Goal: Task Accomplishment & Management: Complete application form

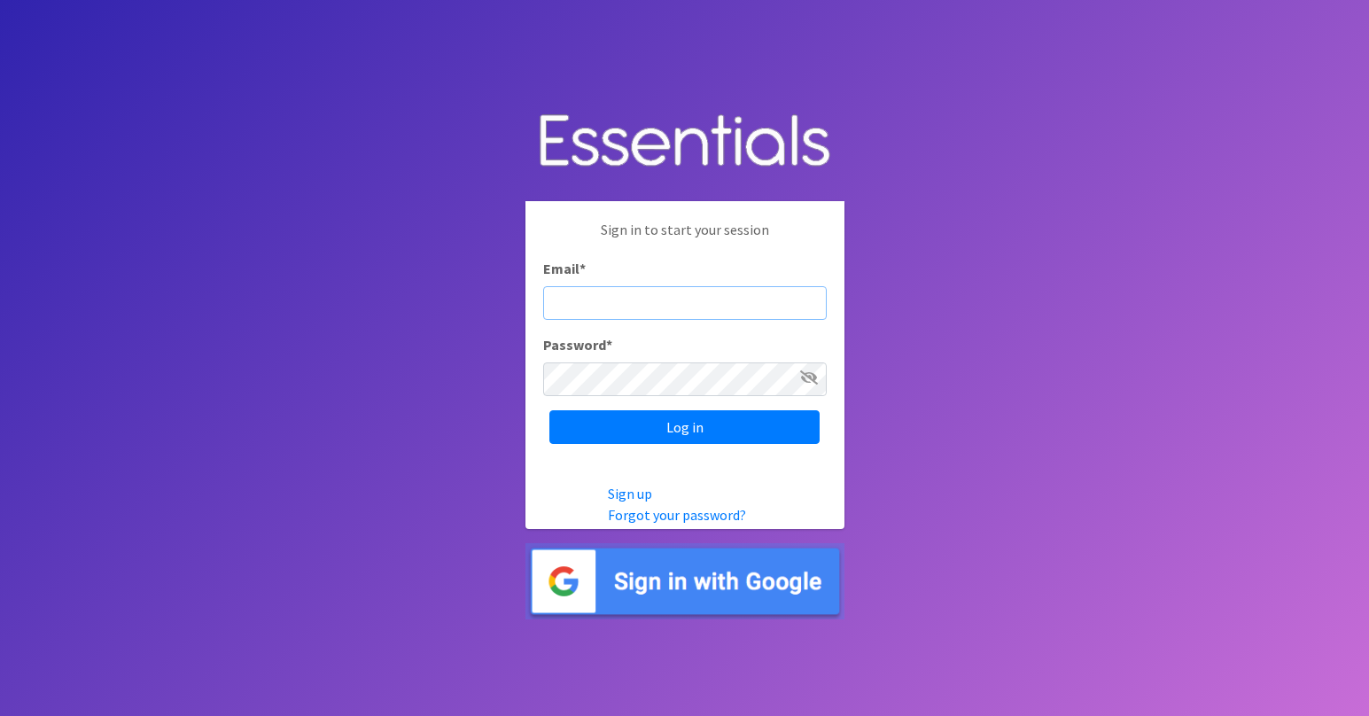
type input "[EMAIL_ADDRESS][DOMAIN_NAME]"
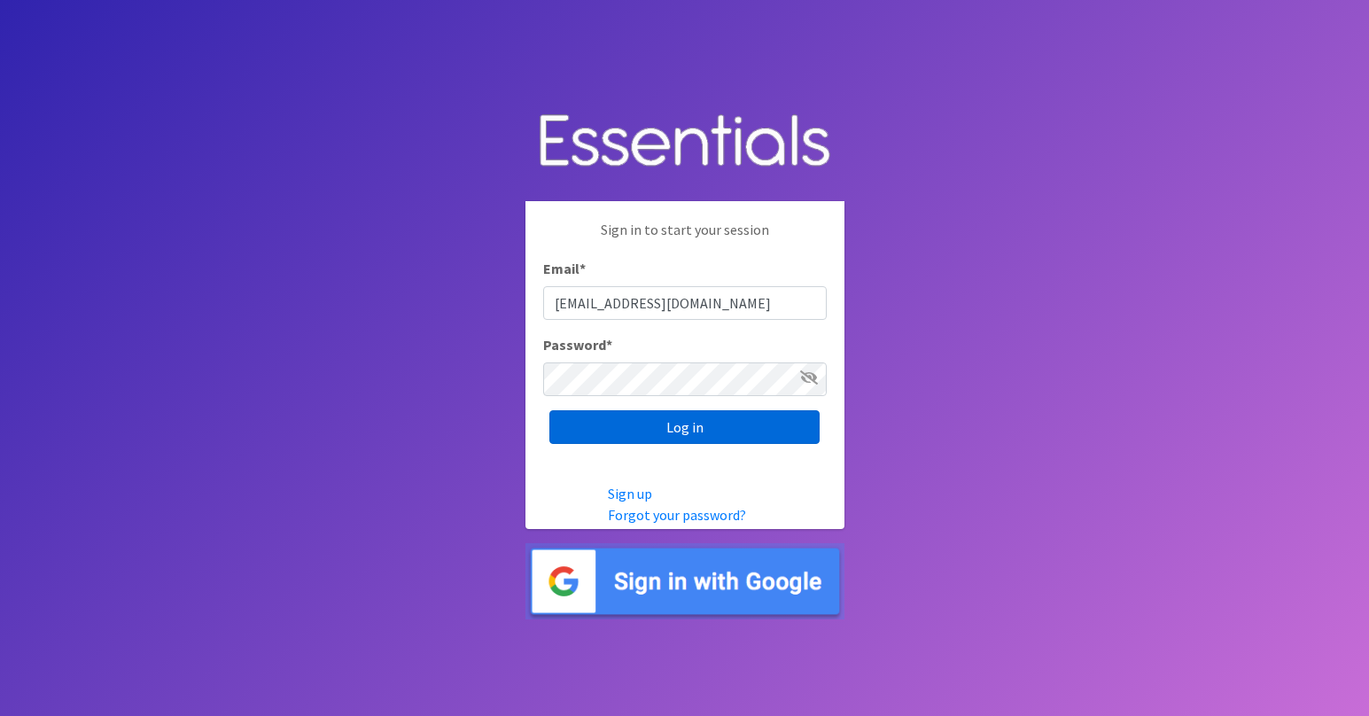
click at [690, 437] on input "Log in" at bounding box center [685, 427] width 270 height 34
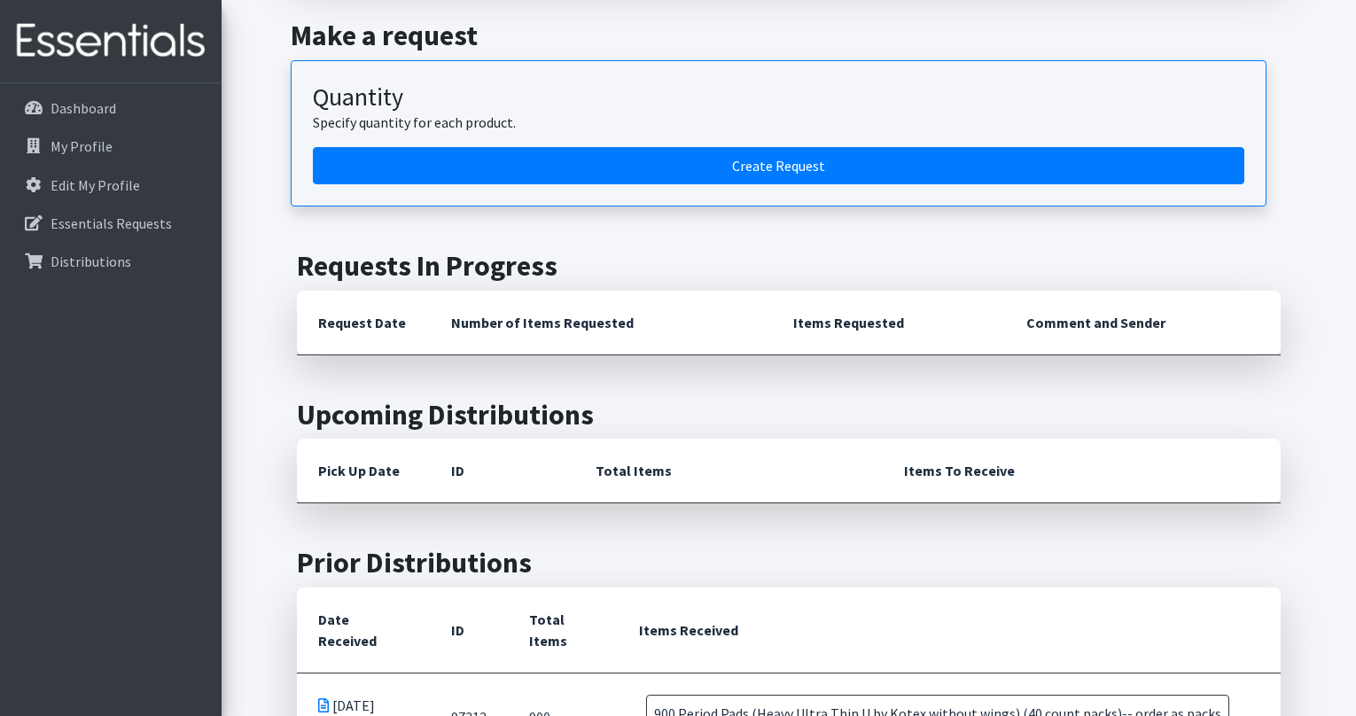
scroll to position [1111, 0]
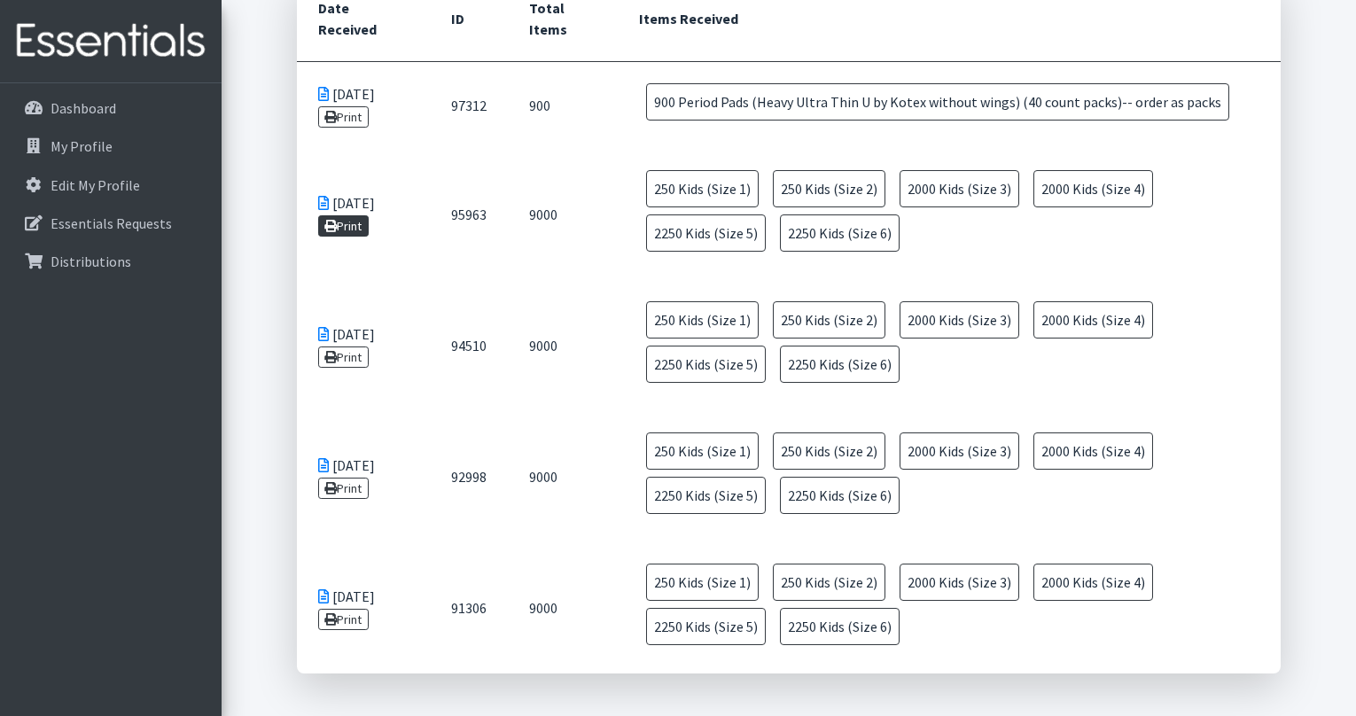
click at [339, 225] on link "Print" at bounding box center [343, 225] width 51 height 21
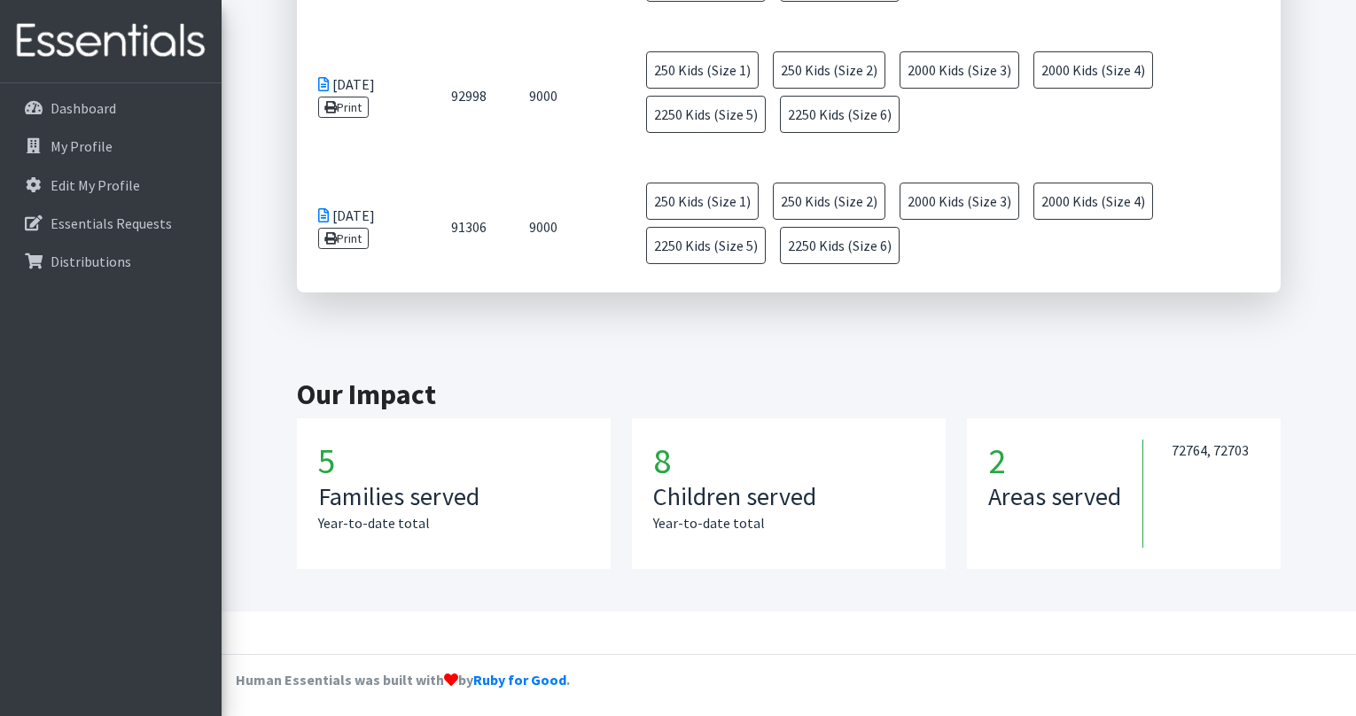
scroll to position [308, 0]
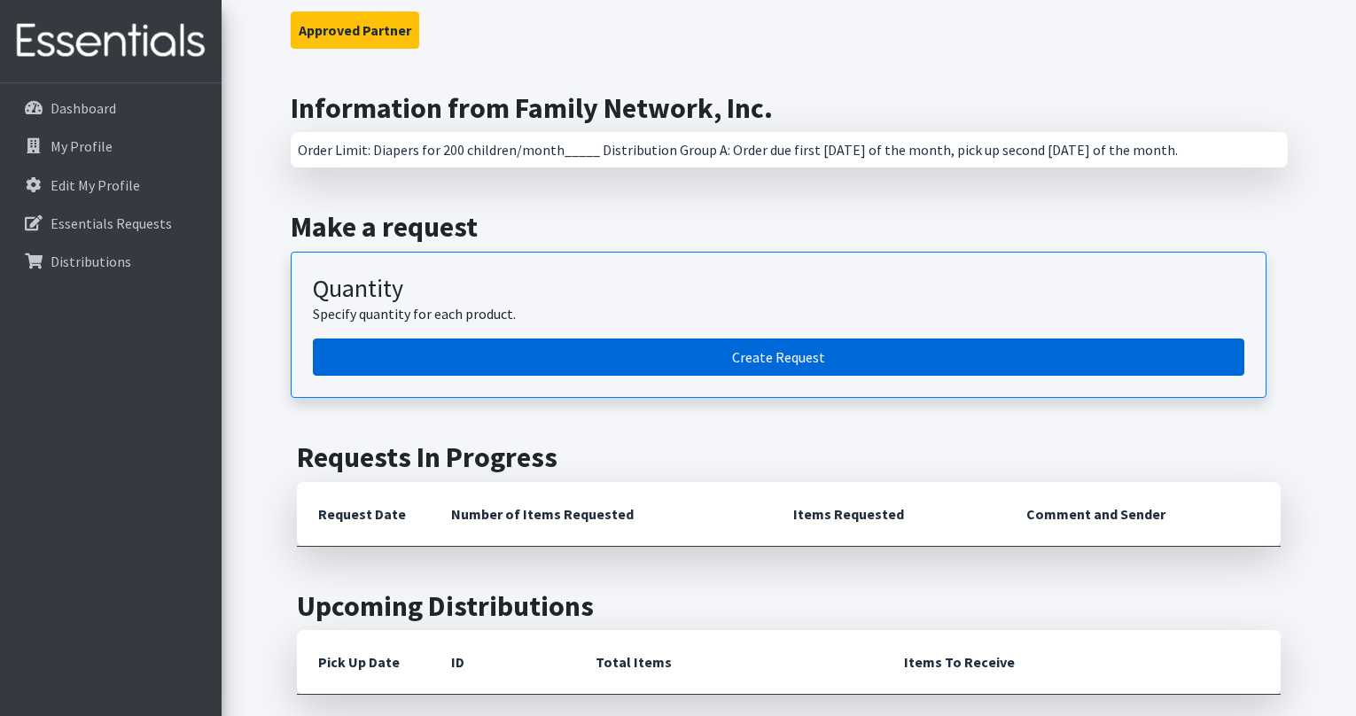
click at [669, 345] on link "Create Request" at bounding box center [779, 357] width 932 height 37
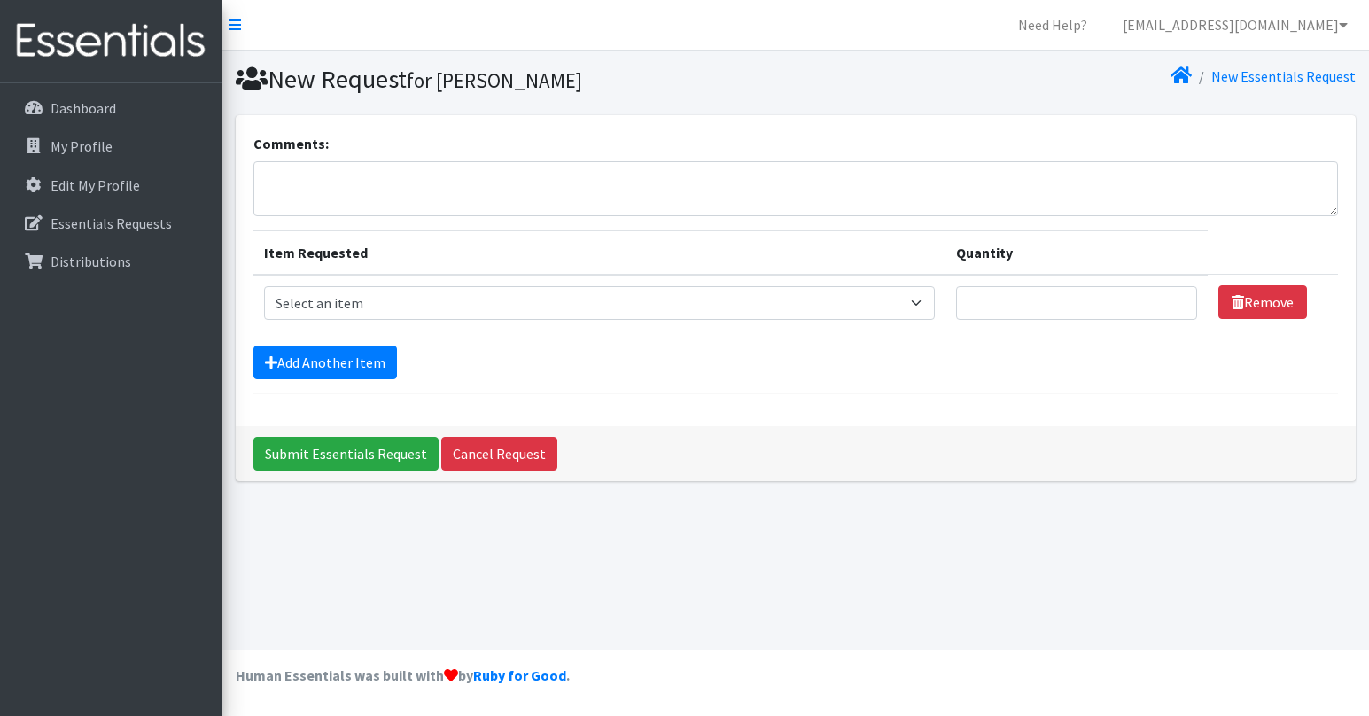
click at [664, 284] on td "Item Requested Select an item Adult Briefs (Large/X-Large) Adult Briefs (Medium…" at bounding box center [599, 303] width 693 height 57
select select "4561"
click at [303, 354] on link "Add Another Item" at bounding box center [325, 363] width 144 height 34
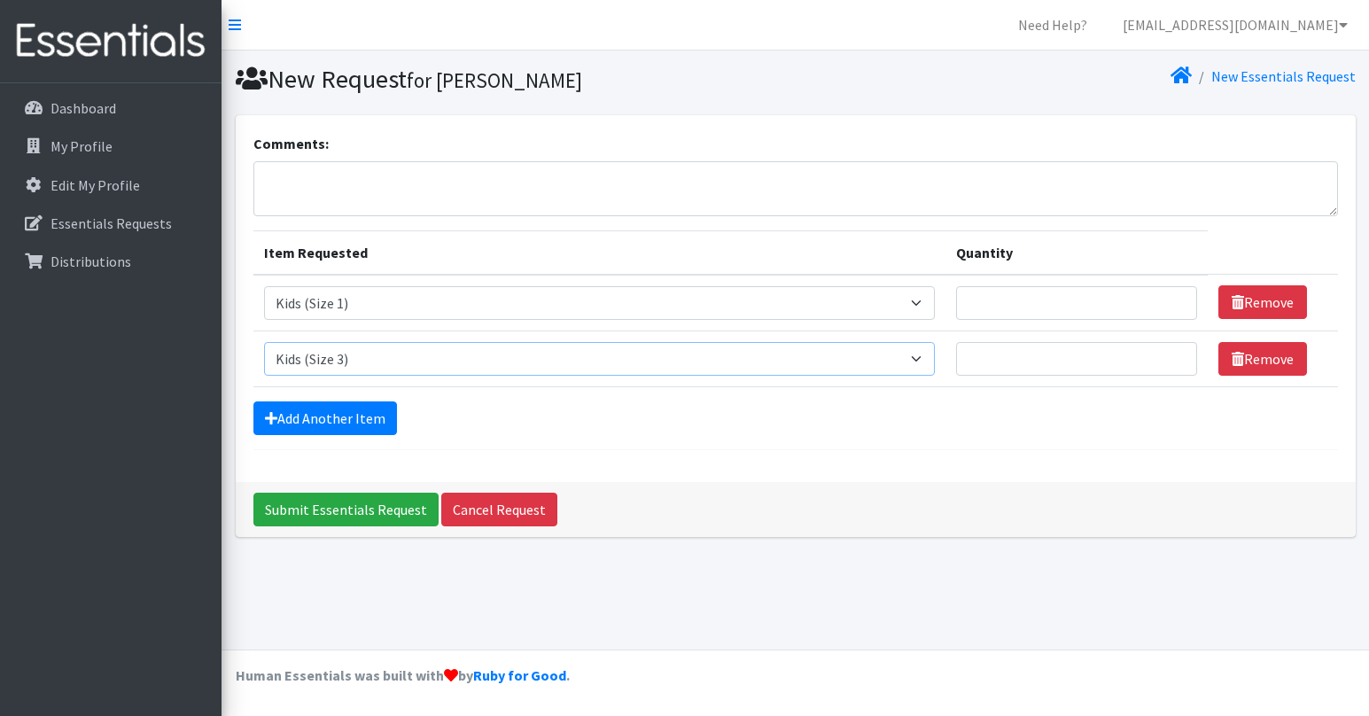
select select "4562"
click at [353, 411] on link "Add Another Item" at bounding box center [325, 418] width 144 height 34
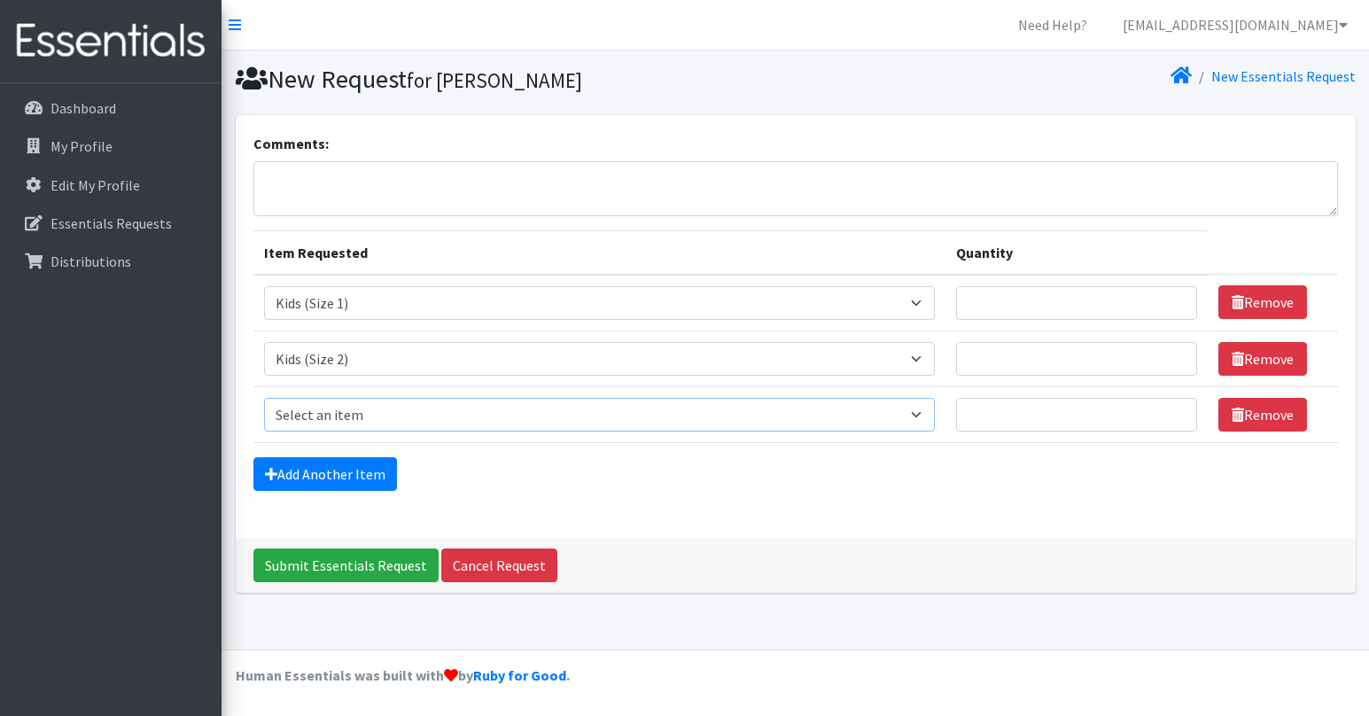
select select "4566"
click at [331, 481] on link "Add Another Item" at bounding box center [325, 474] width 144 height 34
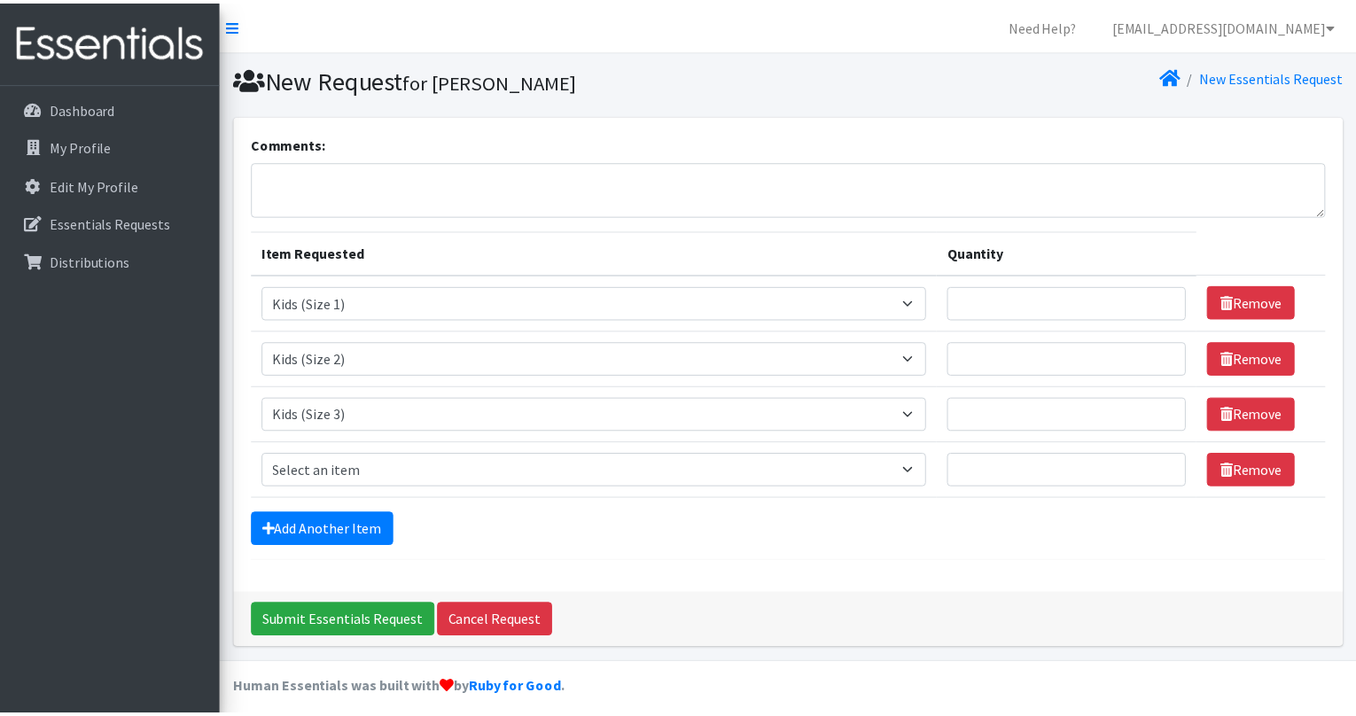
scroll to position [12, 0]
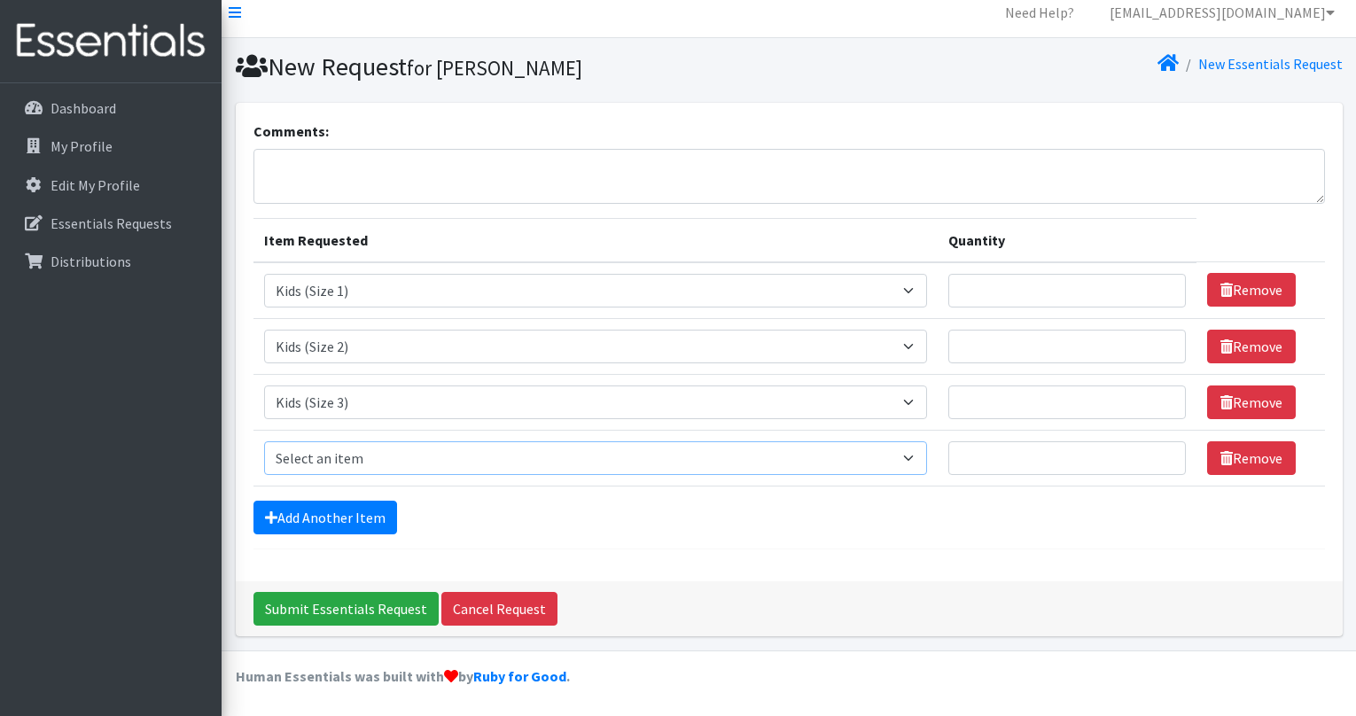
select select "4567"
click at [346, 518] on link "Add Another Item" at bounding box center [325, 518] width 144 height 34
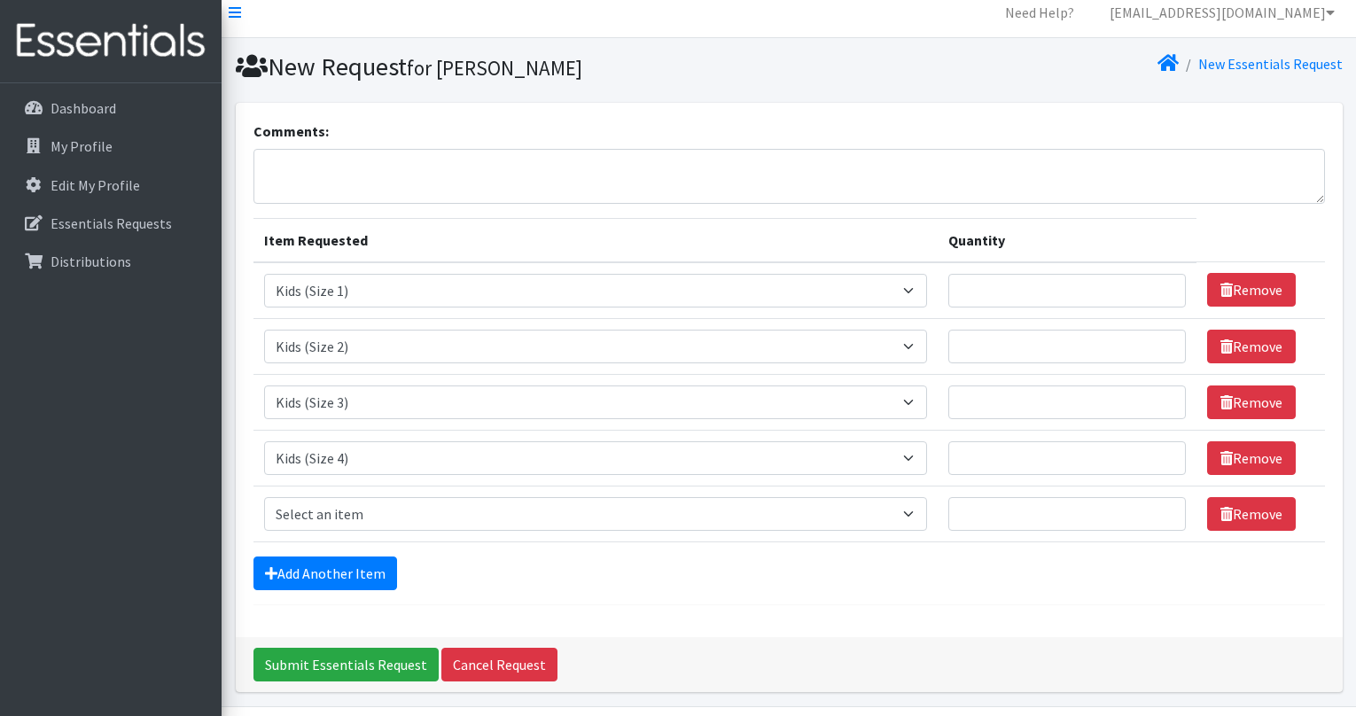
scroll to position [68, 0]
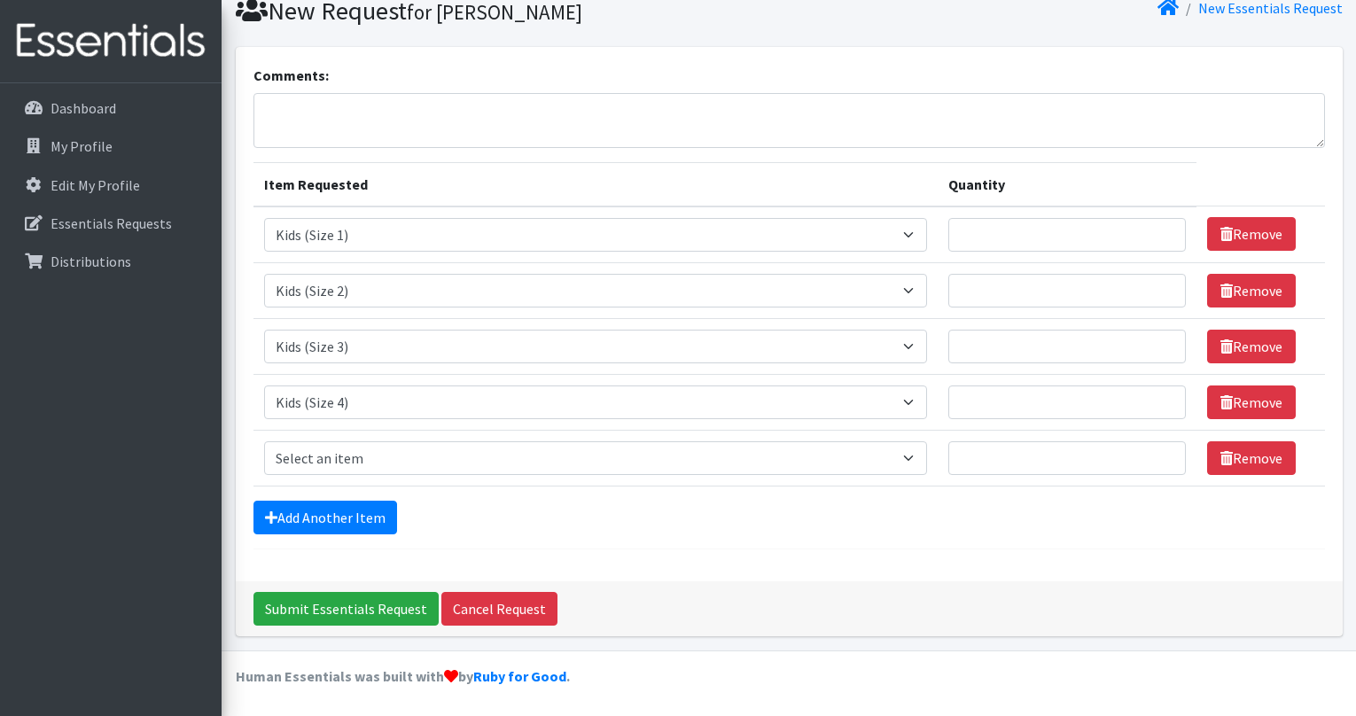
click at [629, 474] on td "Item Requested Select an item Adult Briefs (Large/X-Large) Adult Briefs (Medium…" at bounding box center [595, 458] width 684 height 56
select select "4568"
click at [336, 505] on link "Add Another Item" at bounding box center [325, 518] width 144 height 34
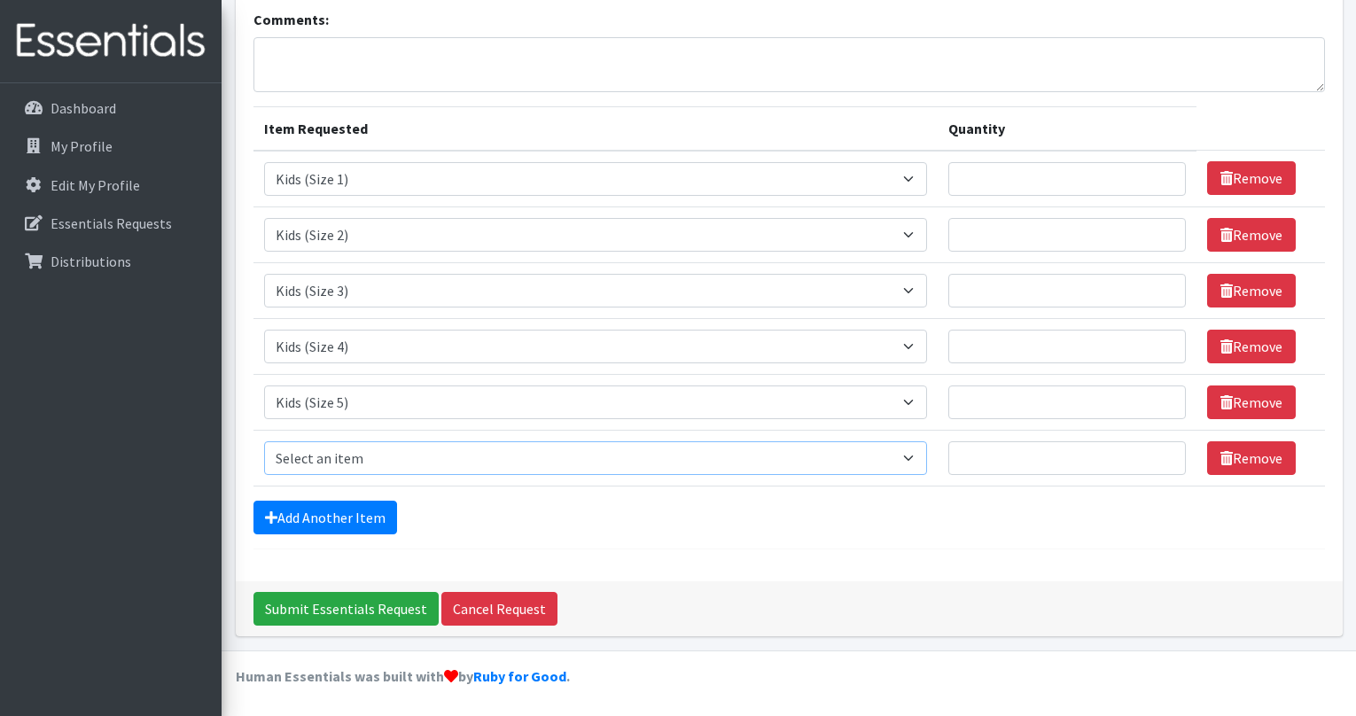
select select "4572"
click at [1043, 191] on input "Quantity" at bounding box center [1067, 179] width 238 height 34
type input "250"
type input "2250"
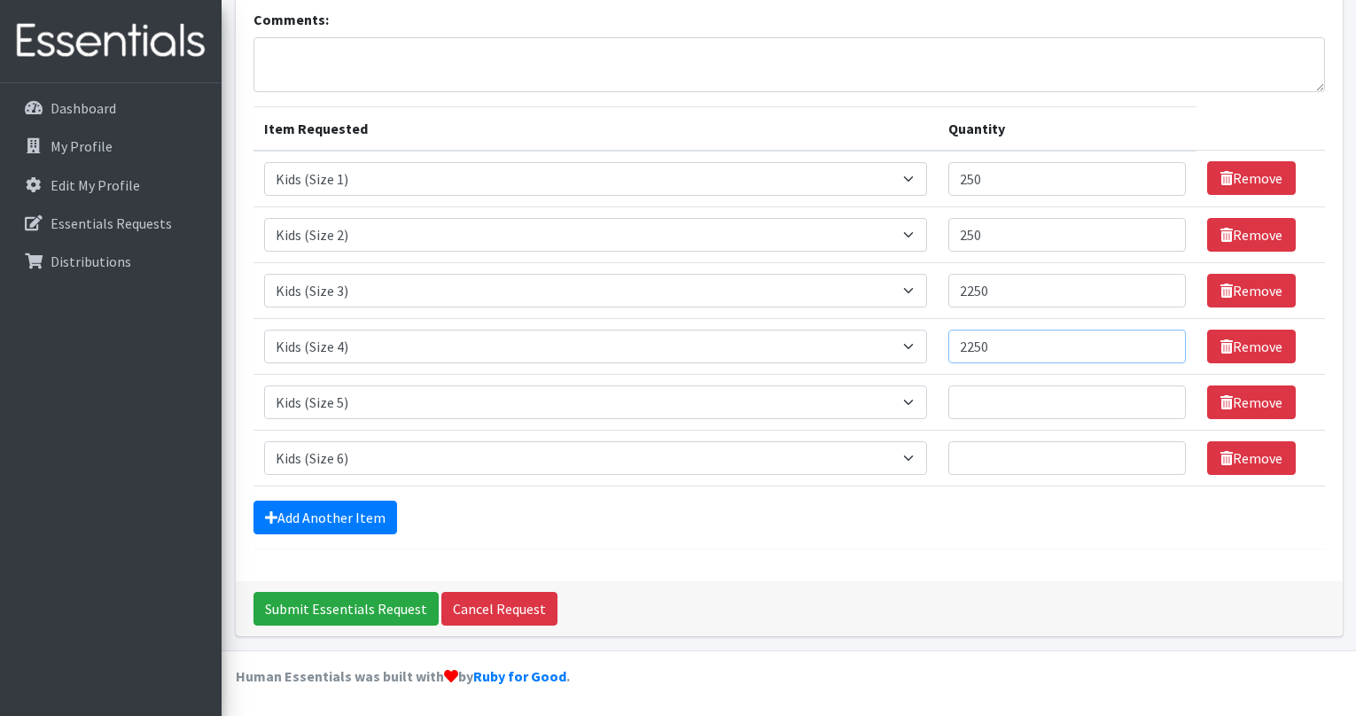
type input "2250"
type input "2500"
click at [768, 563] on div "Comments: Item Requested Quantity Item Requested Select an item Adult Briefs (L…" at bounding box center [789, 286] width 1107 height 590
click at [363, 614] on input "Submit Essentials Request" at bounding box center [345, 609] width 185 height 34
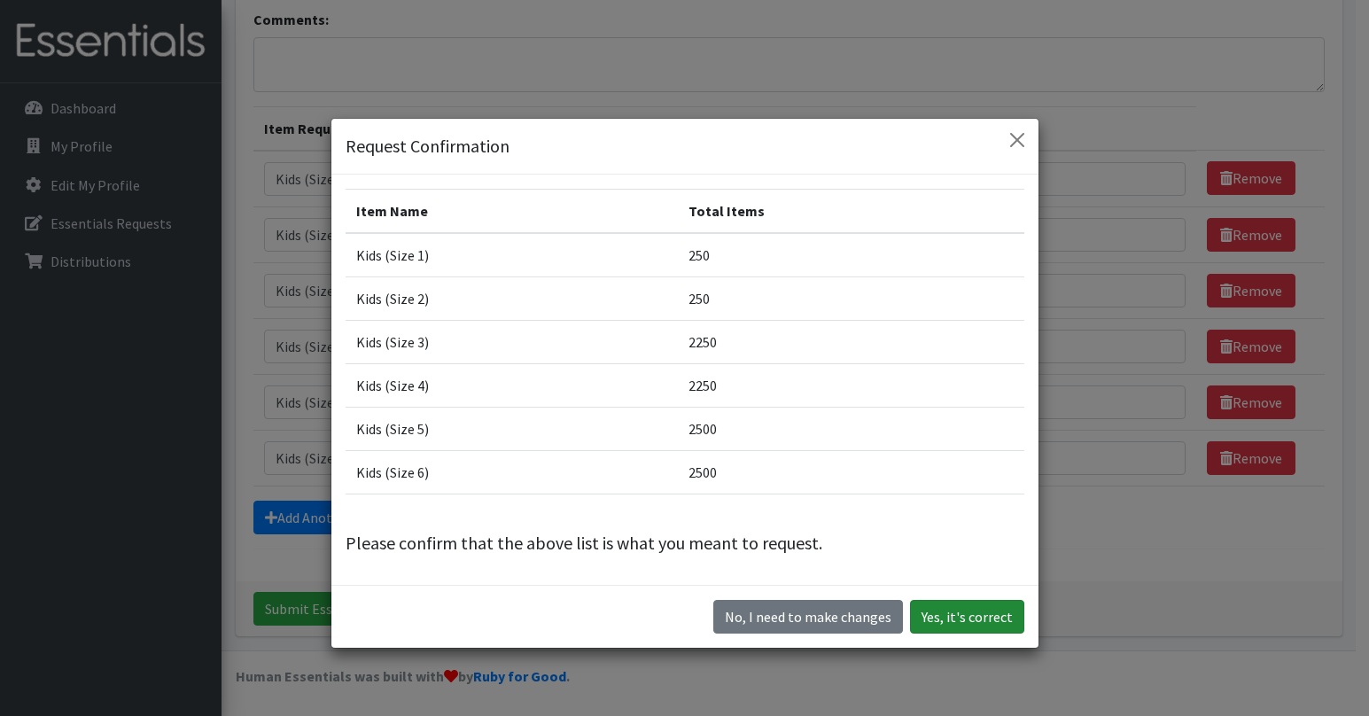
click at [954, 620] on button "Yes, it's correct" at bounding box center [967, 617] width 114 height 34
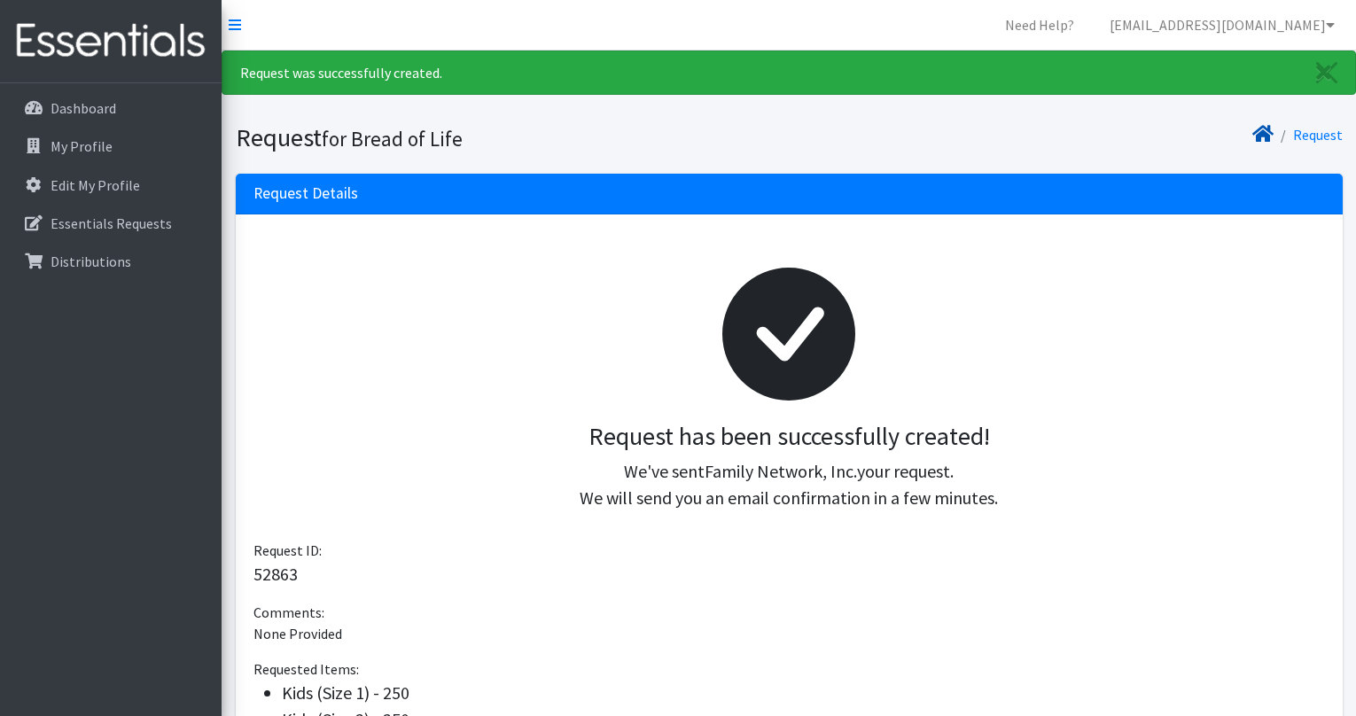
click at [1266, 136] on icon at bounding box center [1262, 134] width 21 height 14
